Goal: Task Accomplishment & Management: Manage account settings

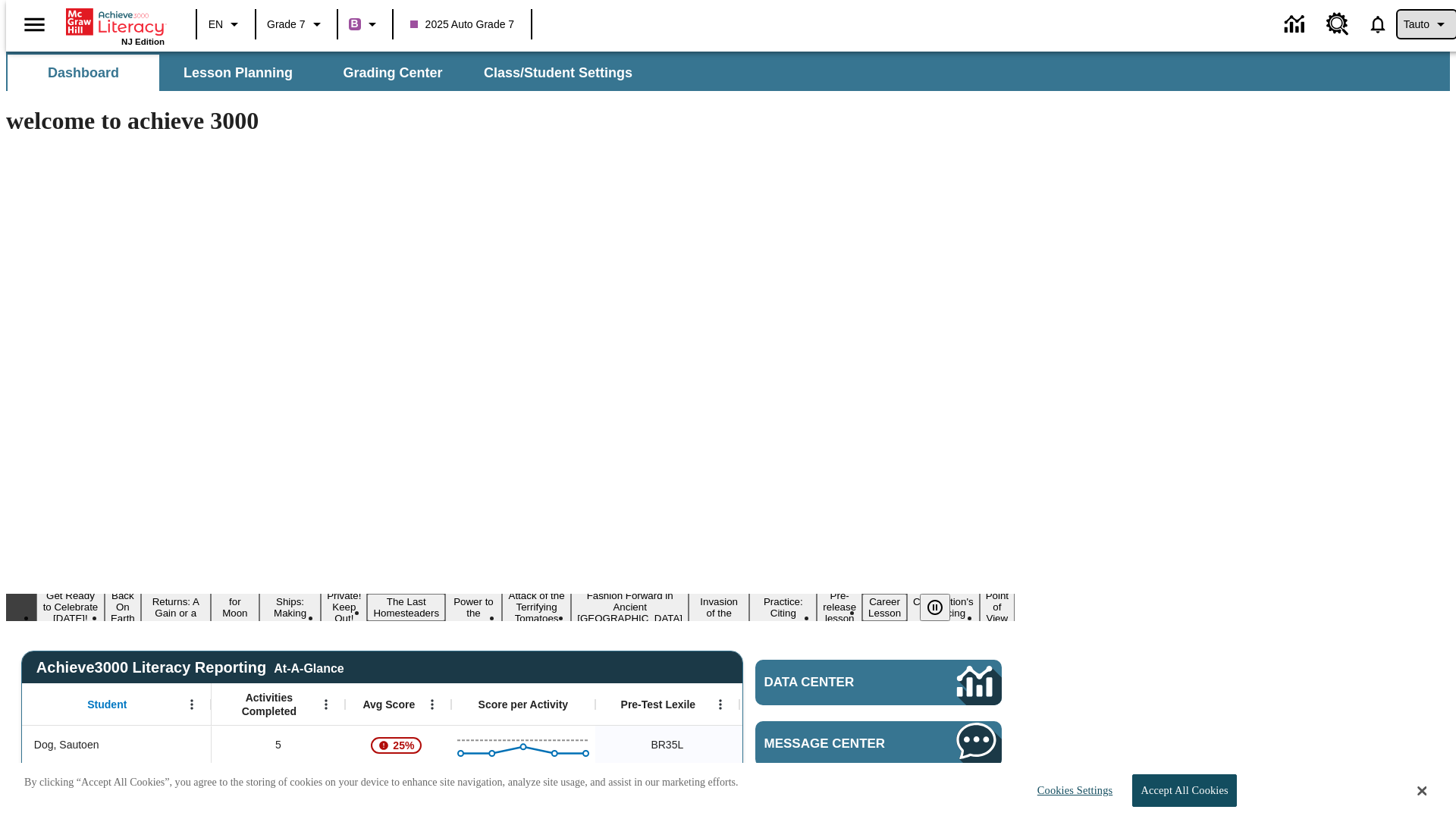
click at [1419, 24] on span "Tauto" at bounding box center [1416, 24] width 26 height 16
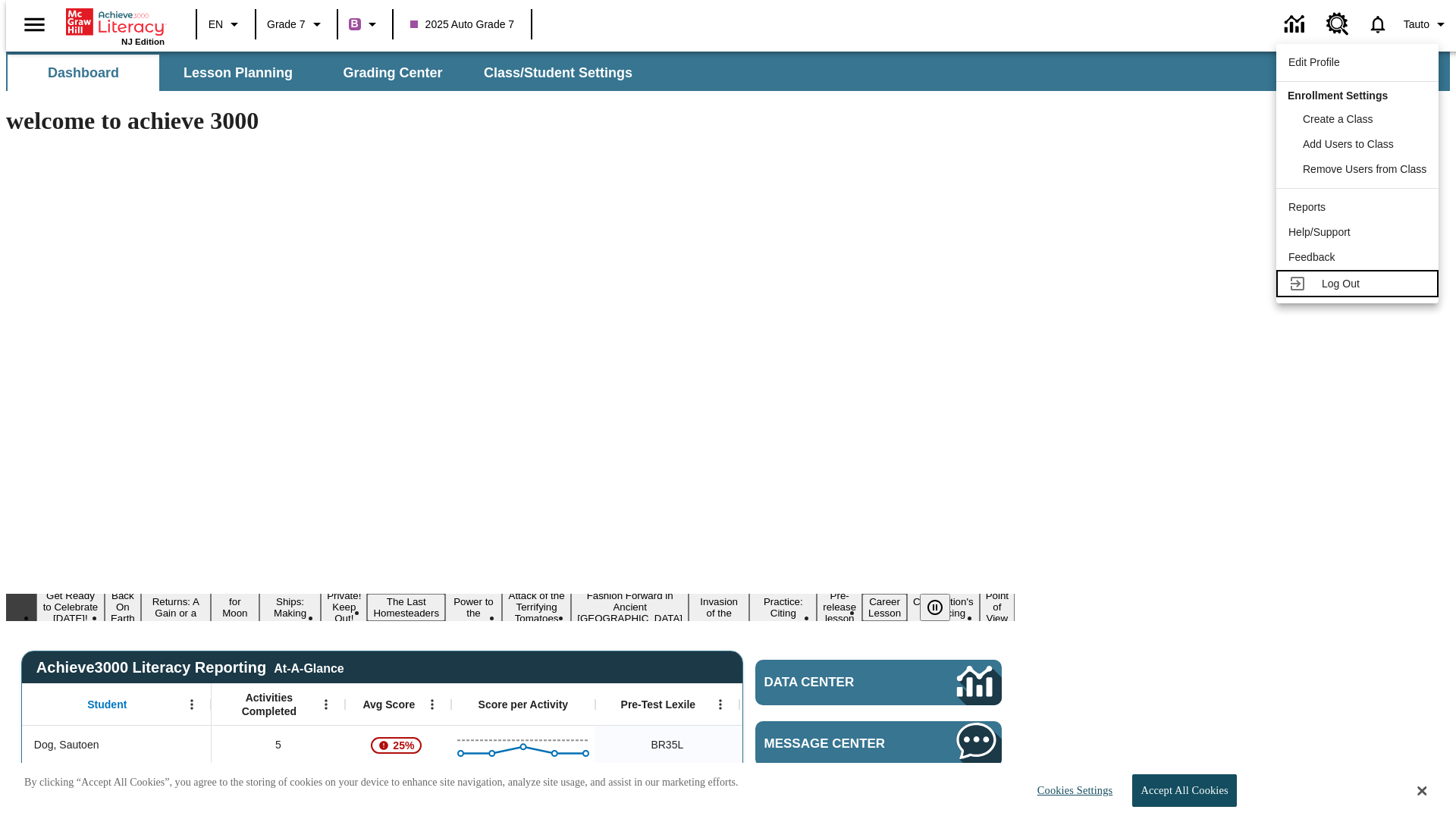
click at [1360, 277] on span "Log Out" at bounding box center [1340, 283] width 38 height 12
